Goal: Task Accomplishment & Management: Use online tool/utility

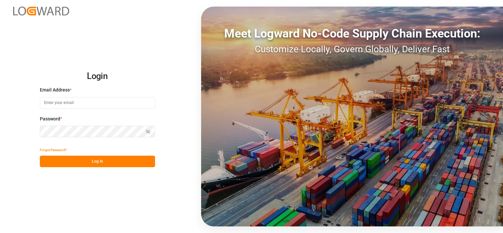
click at [66, 103] on input at bounding box center [97, 103] width 115 height 12
type input "[EMAIL_ADDRESS][PERSON_NAME][DOMAIN_NAME]"
click at [83, 163] on button "Log In" at bounding box center [97, 162] width 115 height 12
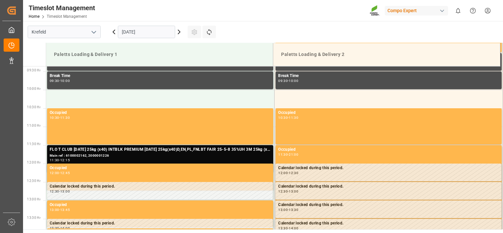
scroll to position [401, 0]
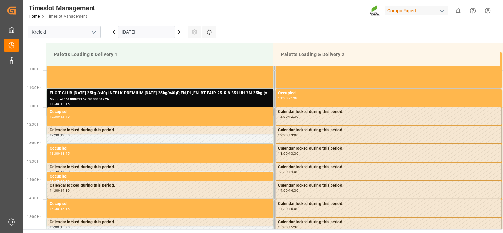
click at [177, 34] on icon at bounding box center [179, 32] width 8 height 8
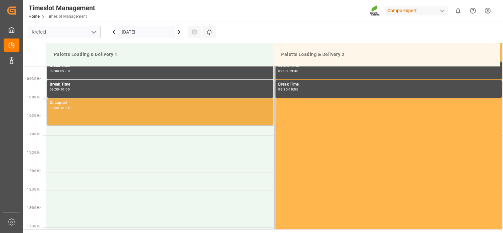
scroll to position [336, 0]
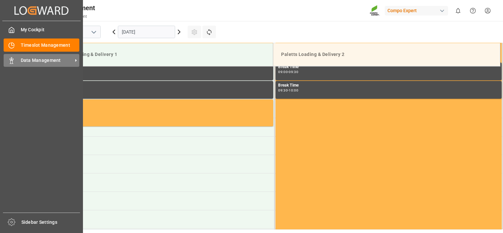
click at [31, 64] on div "Data Management Data Management" at bounding box center [42, 60] width 76 height 13
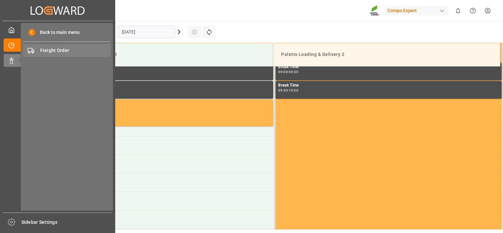
click at [55, 54] on span "Freight Order" at bounding box center [75, 50] width 71 height 7
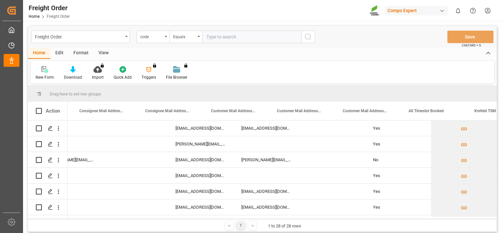
scroll to position [0, 777]
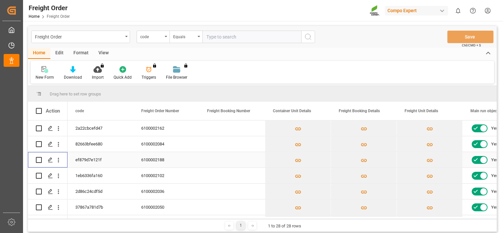
click at [40, 159] on input "Press Space to toggle row selection (unchecked)" at bounding box center [39, 160] width 6 height 6
checkbox input "true"
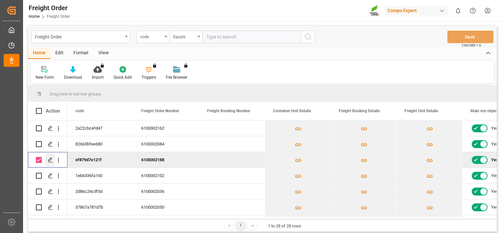
click at [48, 159] on icon "Press SPACE to deselect this row." at bounding box center [50, 159] width 5 height 5
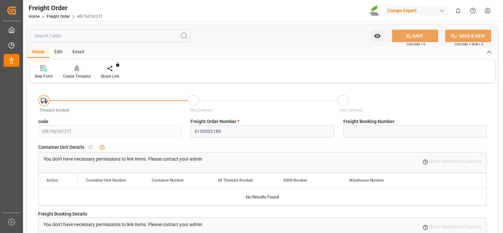
click at [78, 76] on div "Create Timeslot" at bounding box center [77, 76] width 28 height 6
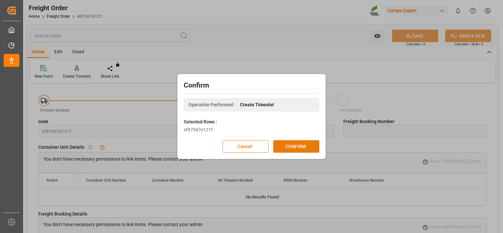
click at [287, 148] on button "CONFIRM" at bounding box center [296, 146] width 46 height 13
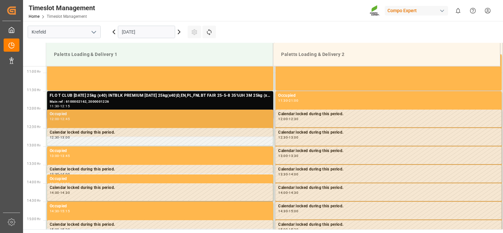
scroll to position [401, 0]
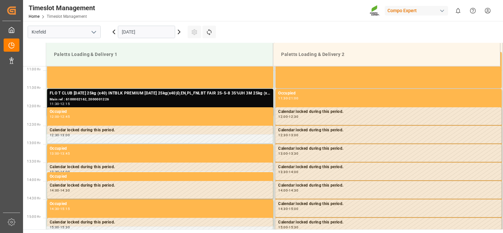
click at [178, 33] on icon at bounding box center [179, 32] width 8 height 8
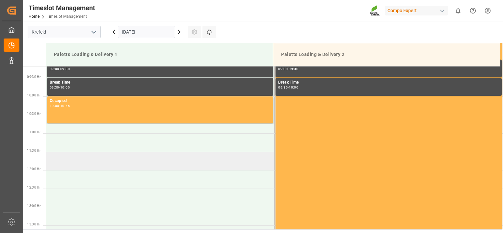
scroll to position [336, 0]
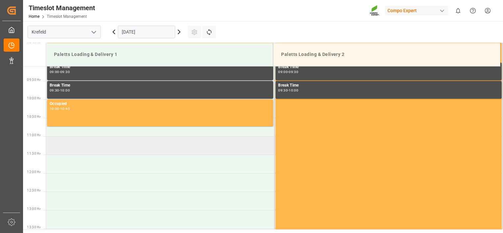
click at [80, 144] on td at bounding box center [160, 145] width 229 height 18
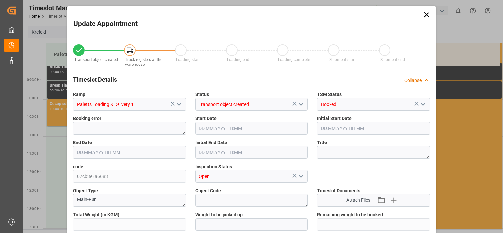
type input "7456"
type input "0"
type input "26.09.2025 11:00"
type input "26.09.2025 11:30"
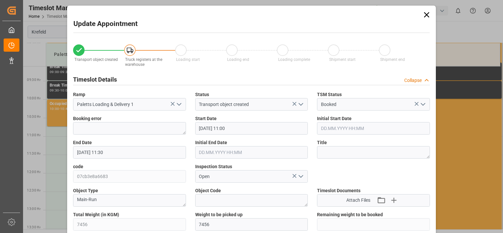
type input "24.09.2025 09:32"
type input "25.09.2025 10:26"
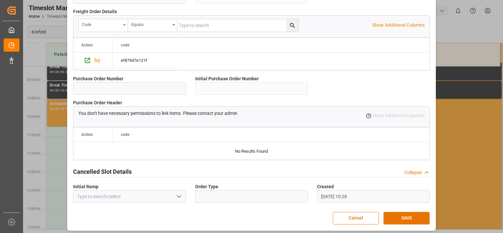
scroll to position [634, 0]
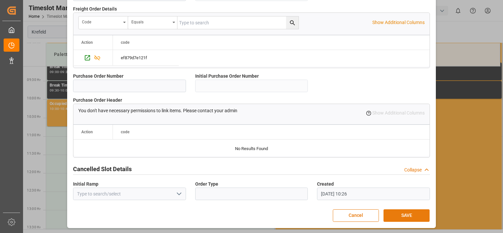
drag, startPoint x: 404, startPoint y: 216, endPoint x: 427, endPoint y: 216, distance: 23.1
click at [404, 216] on button "SAVE" at bounding box center [407, 215] width 46 height 13
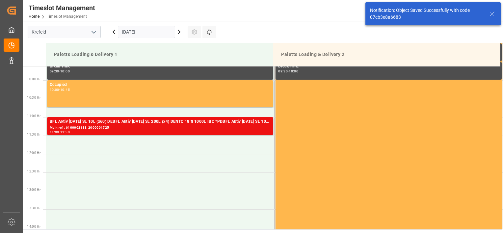
scroll to position [365, 0]
